Goal: Transaction & Acquisition: Book appointment/travel/reservation

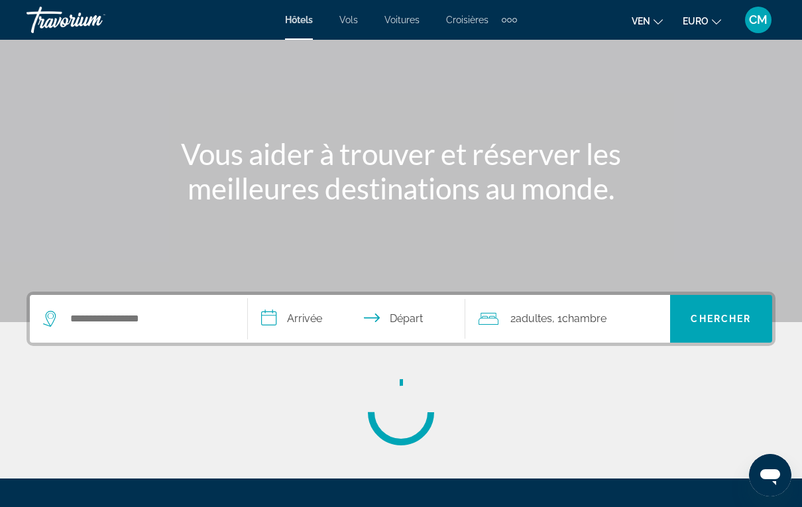
scroll to position [81, 0]
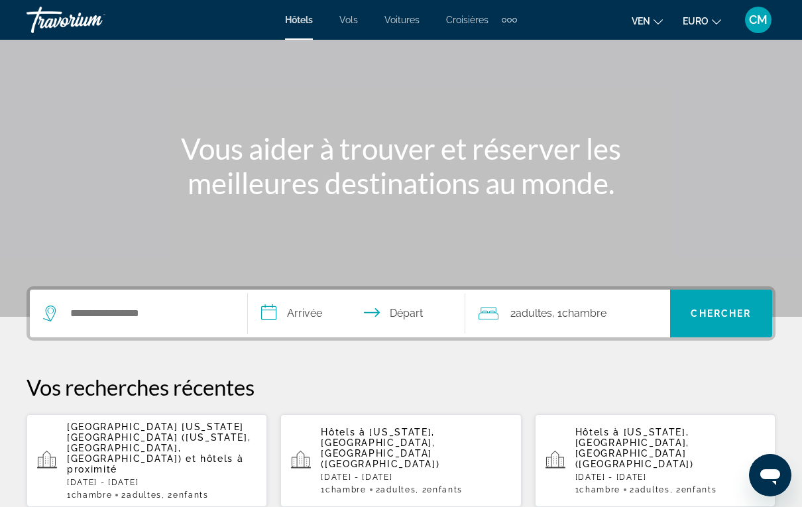
click at [190, 296] on div "Widget de recherche" at bounding box center [138, 314] width 191 height 48
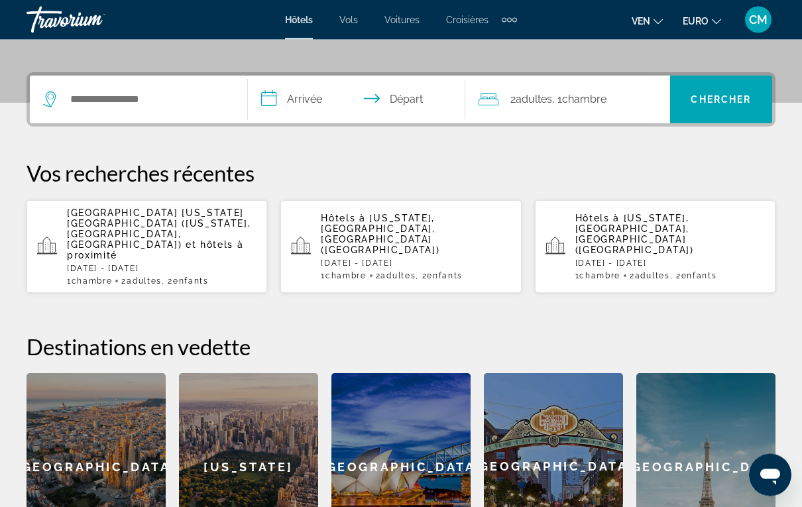
scroll to position [324, 0]
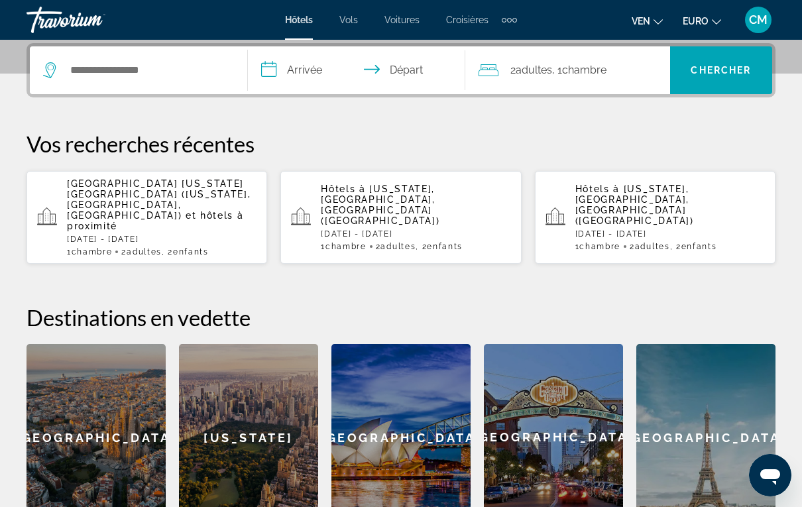
click at [179, 78] on input "Rechercher une destination hôtelière" at bounding box center [148, 70] width 158 height 20
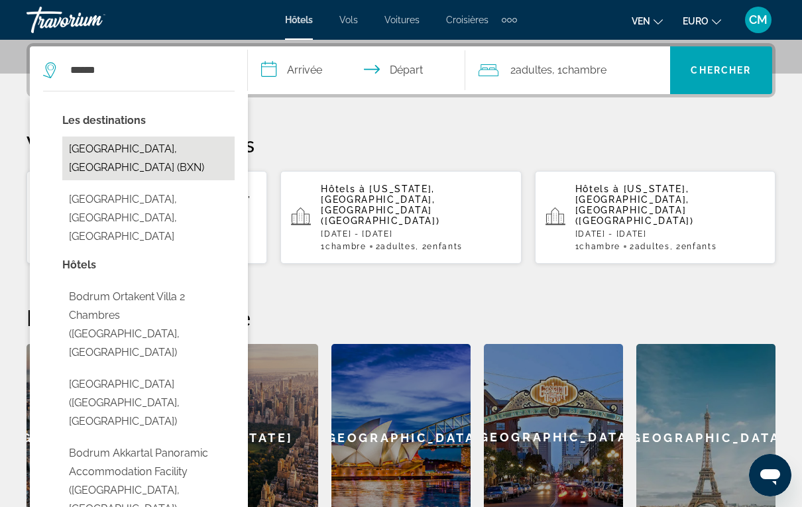
click at [168, 143] on button "[GEOGRAPHIC_DATA], [GEOGRAPHIC_DATA] (BXN)" at bounding box center [148, 159] width 172 height 44
type input "**********"
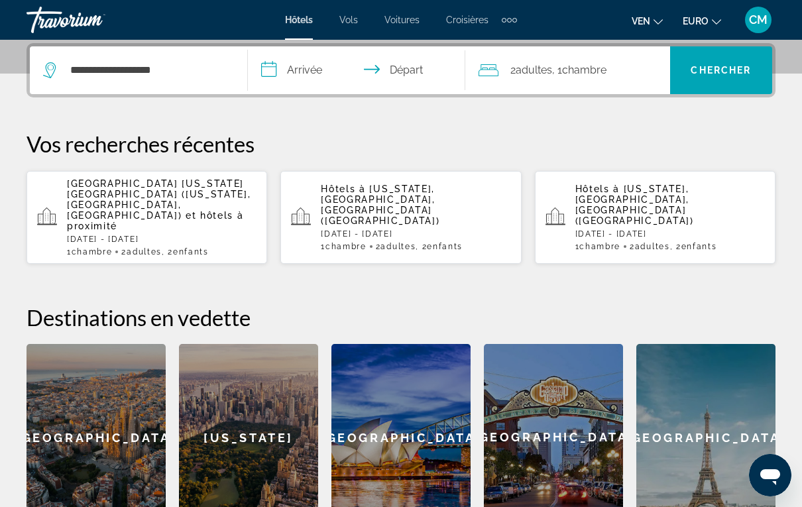
click at [314, 66] on input "**********" at bounding box center [359, 72] width 223 height 52
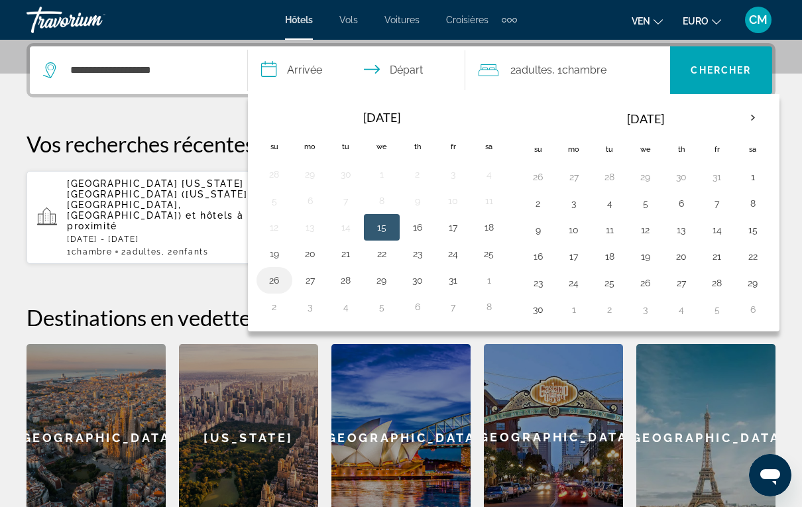
click at [273, 271] on button "26" at bounding box center [274, 280] width 21 height 19
click at [426, 275] on button "30" at bounding box center [417, 280] width 21 height 19
type input "**********"
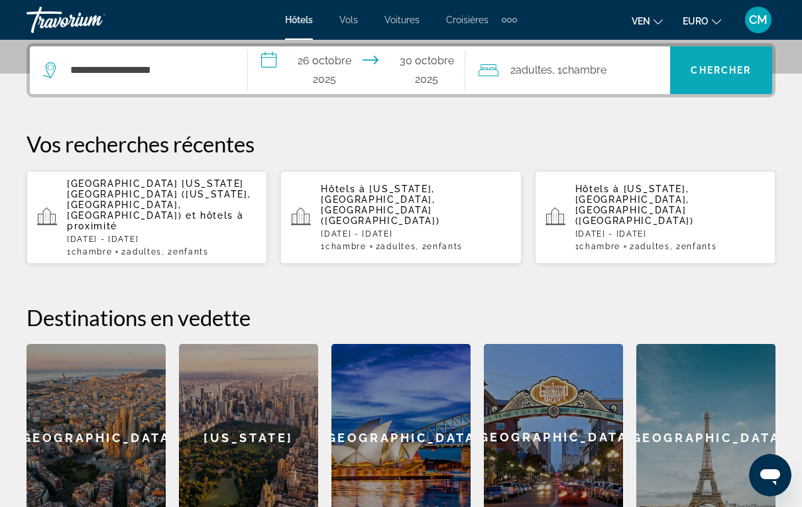
click at [700, 74] on span "Chercher" at bounding box center [721, 70] width 60 height 11
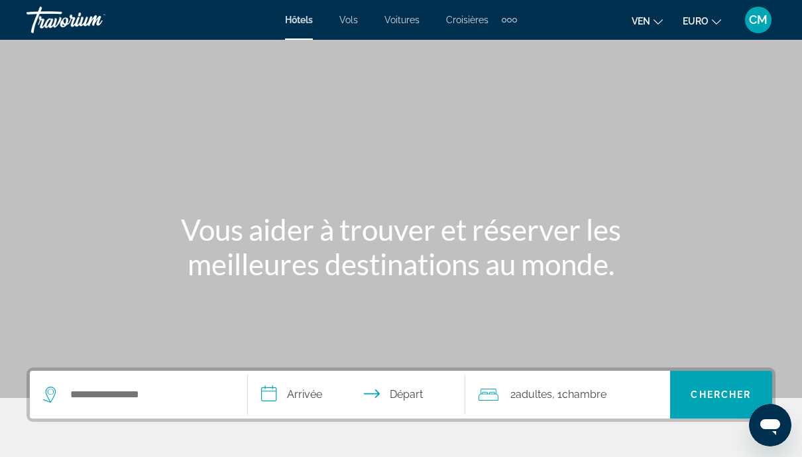
click at [517, 21] on div "Éléments de navigation supplémentaires" at bounding box center [515, 20] width 5 height 5
click at [450, 18] on span "Croisières" at bounding box center [467, 20] width 42 height 11
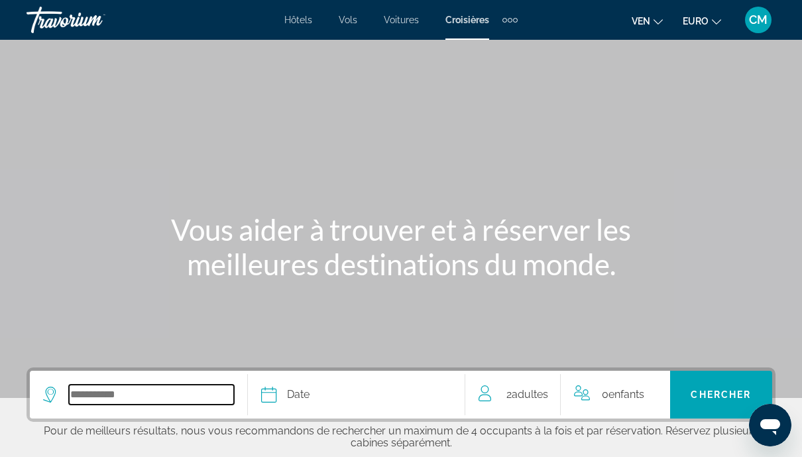
click at [160, 385] on input "Sélectionnez la destination de la croisière" at bounding box center [151, 395] width 165 height 20
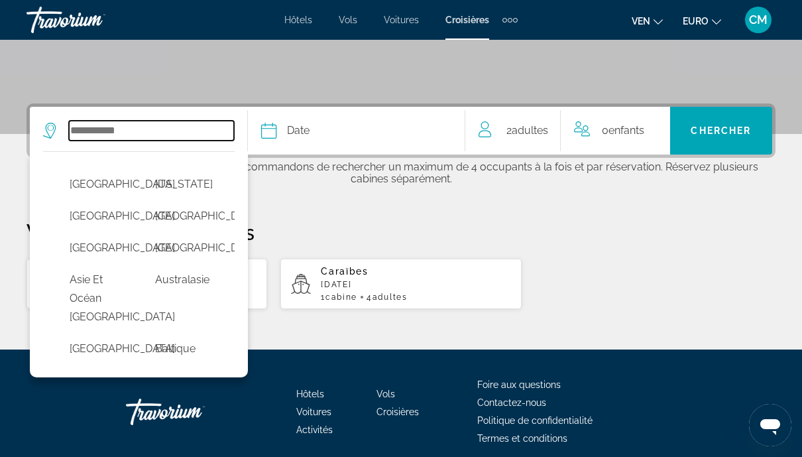
scroll to position [301, 0]
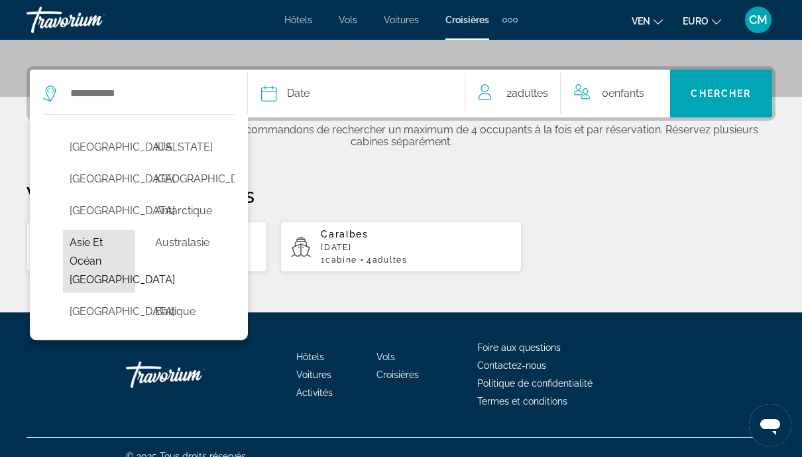
click at [95, 292] on button "Asie et Océan [GEOGRAPHIC_DATA]" at bounding box center [99, 261] width 72 height 62
type input "**********"
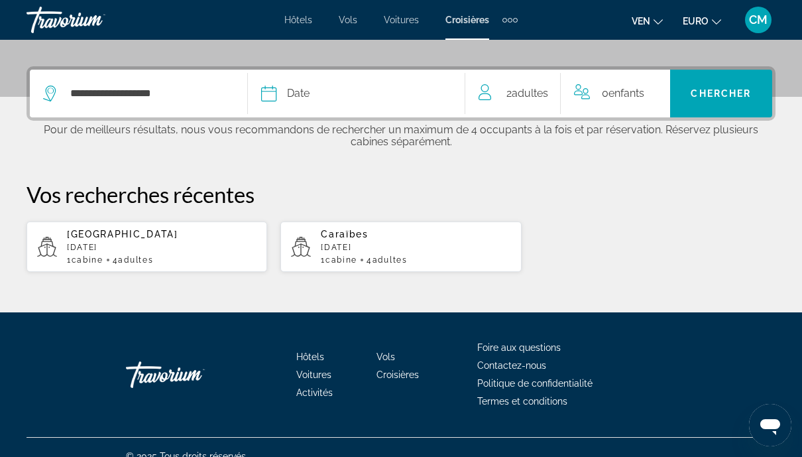
click at [344, 90] on div "Date" at bounding box center [356, 93] width 191 height 19
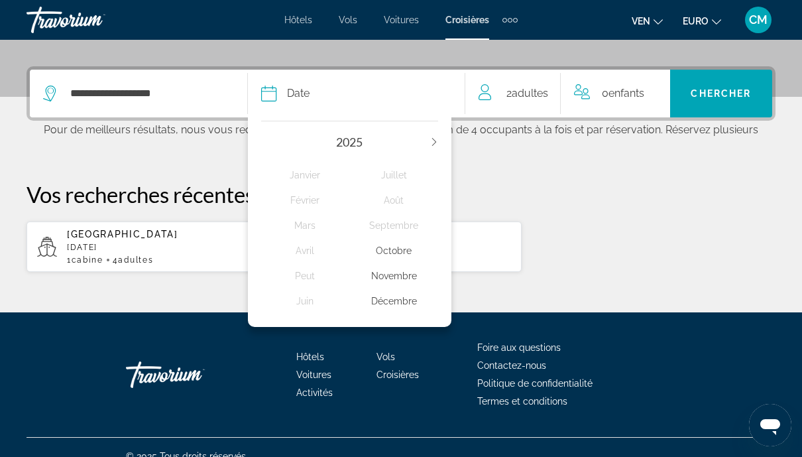
click at [397, 292] on div "Décembre" at bounding box center [393, 301] width 89 height 24
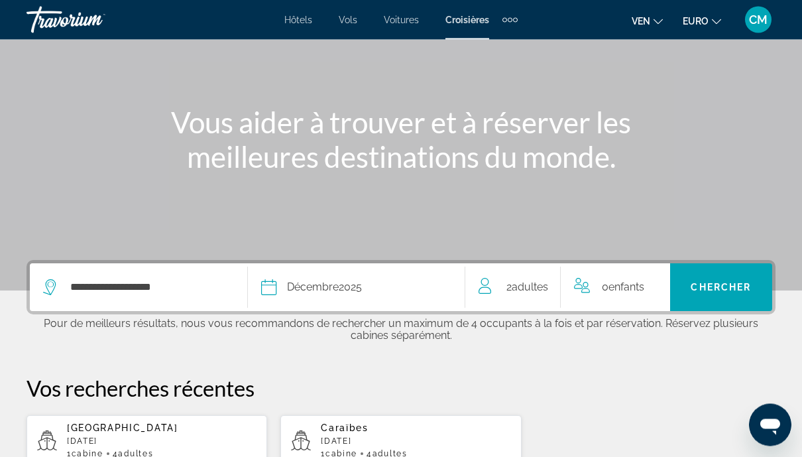
scroll to position [107, 0]
click at [710, 284] on span "Chercher" at bounding box center [721, 287] width 60 height 11
